Goal: Share content

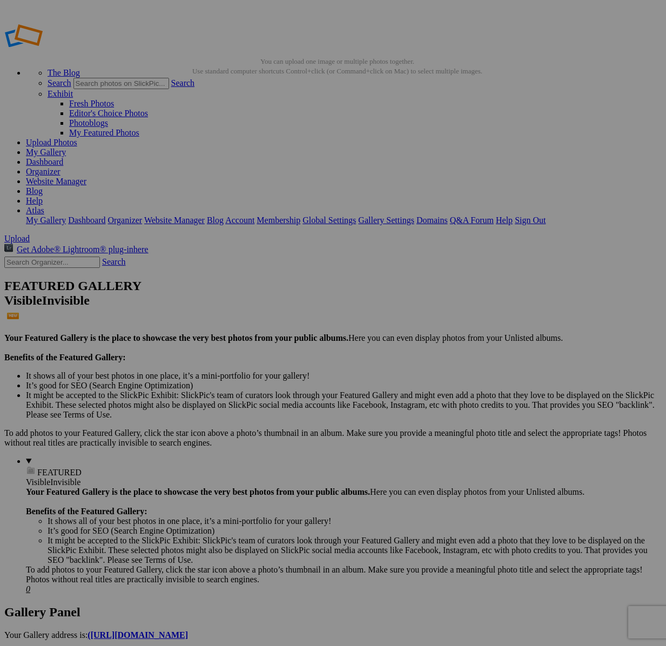
type input "[DATE] Group 1 ([PERSON_NAME])"
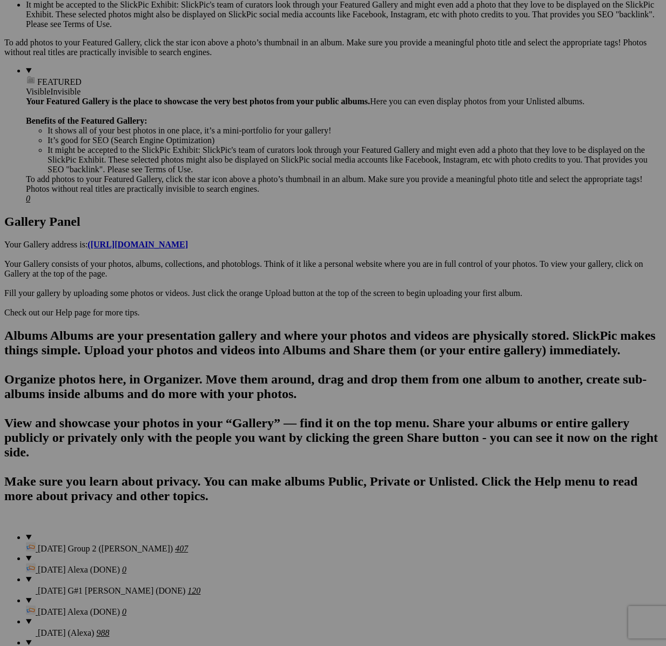
scroll to position [577, 0]
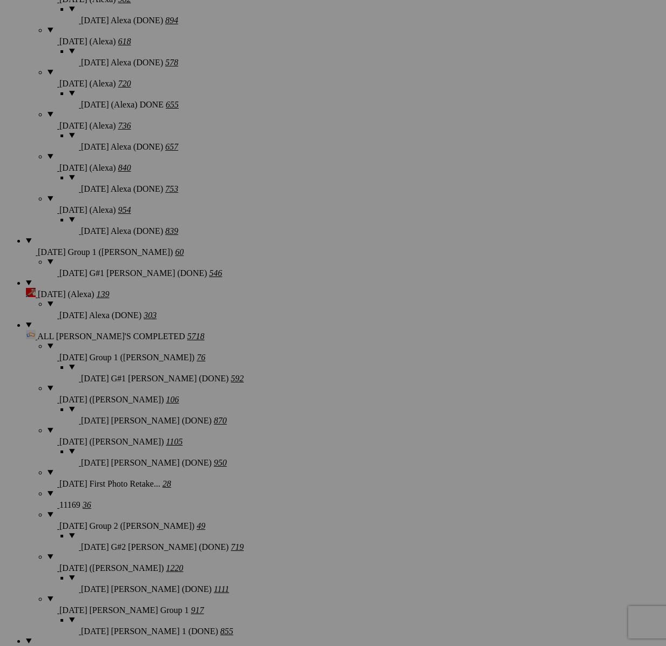
scroll to position [1494, 0]
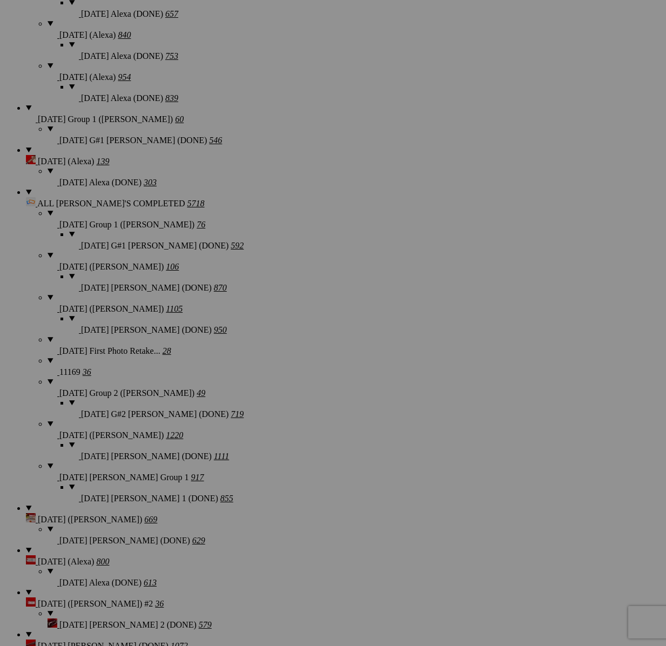
type textarea "<!-- SlickPic.com image hosting. HTML Bulk Share code Starts Here --> <div styl…"
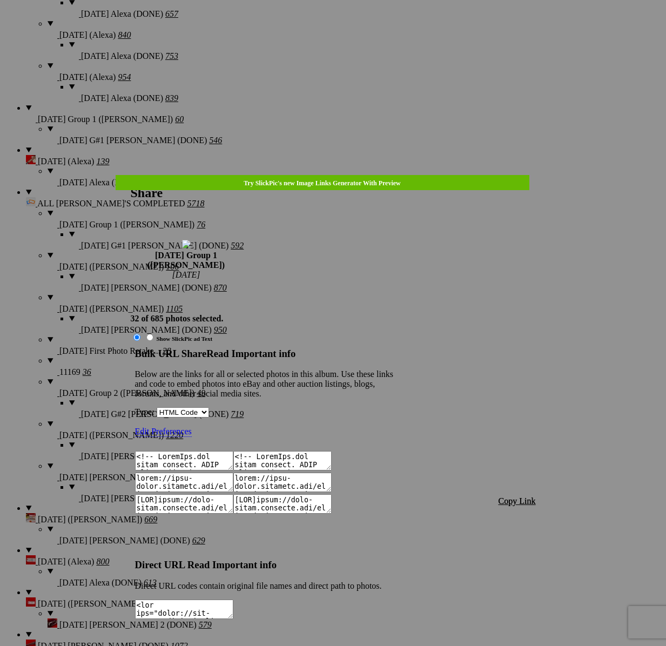
click at [528, 496] on span "Copy Link" at bounding box center [516, 500] width 37 height 9
click at [353, 53] on div at bounding box center [333, 323] width 666 height 646
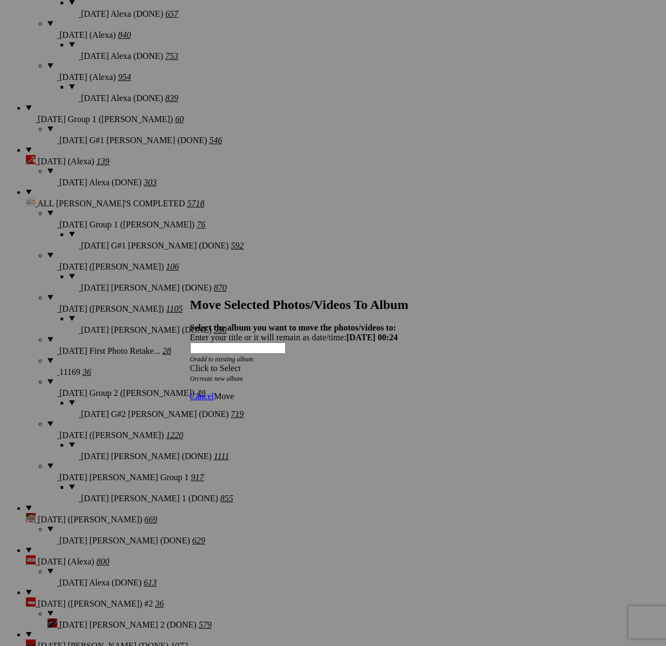
click at [190, 363] on span at bounding box center [190, 367] width 0 height 9
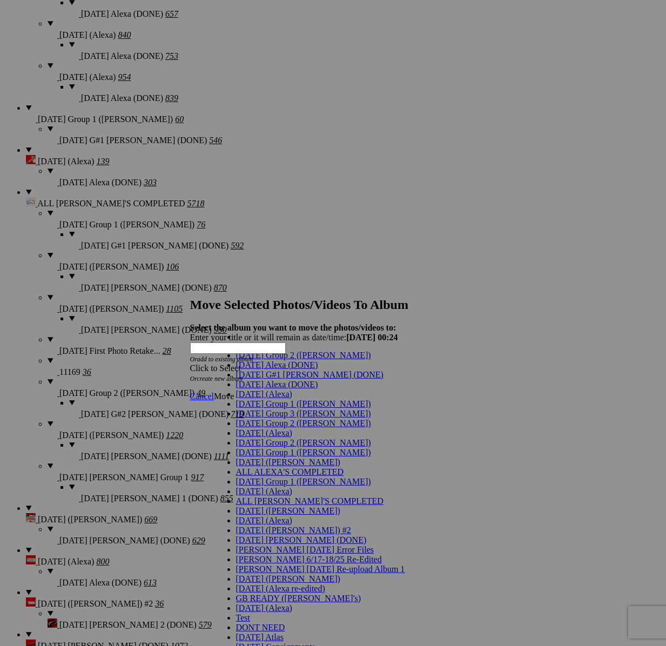
click at [259, 379] on link "[DATE] G#1 [PERSON_NAME] (DONE)" at bounding box center [309, 374] width 147 height 9
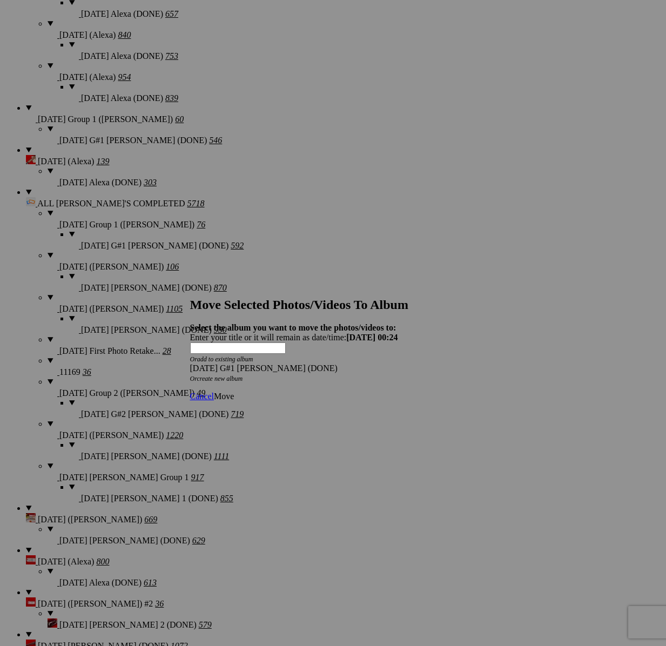
click at [234, 392] on span "Move" at bounding box center [224, 396] width 20 height 9
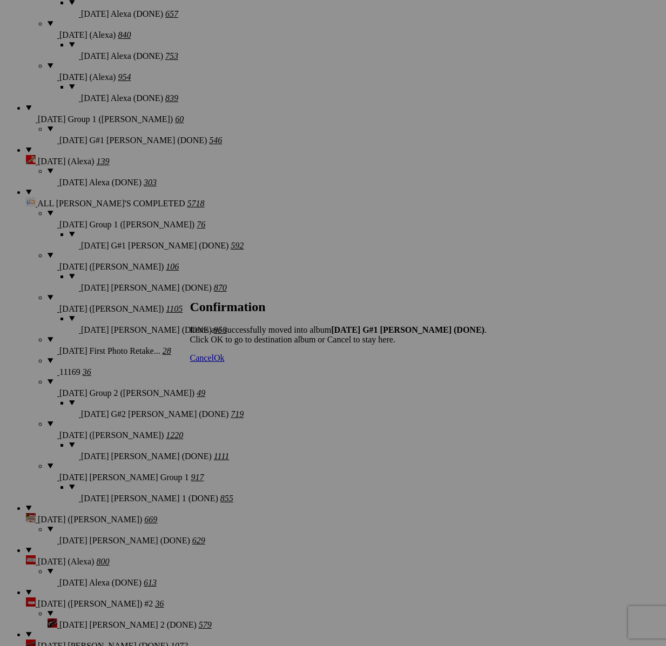
click at [214, 362] on span "Cancel" at bounding box center [202, 357] width 24 height 9
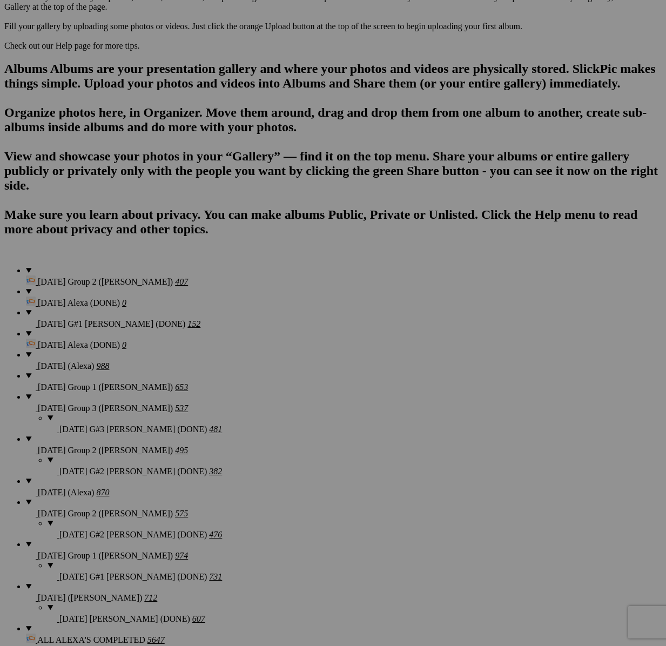
scroll to position [666, 0]
